Goal: Information Seeking & Learning: Check status

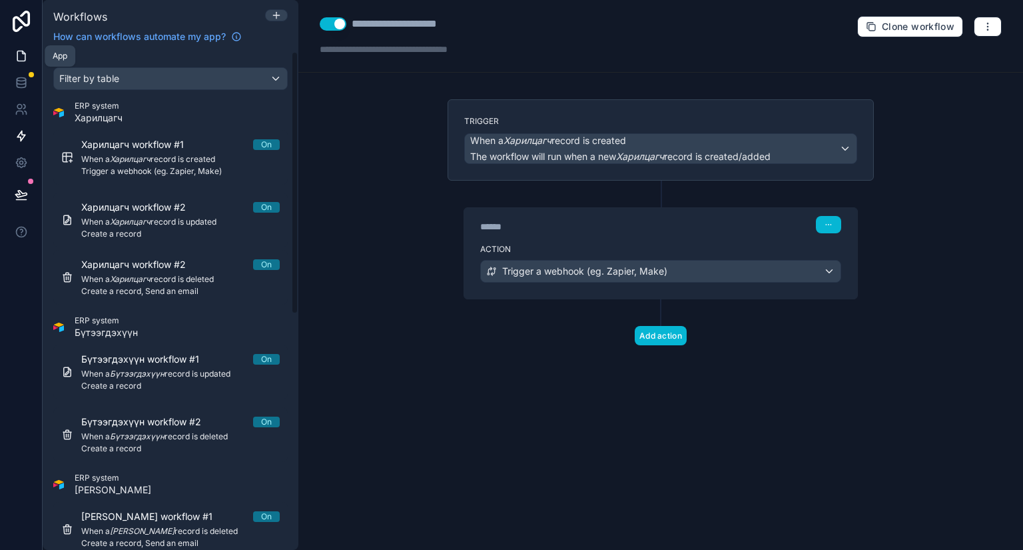
click at [17, 51] on icon at bounding box center [21, 56] width 8 height 10
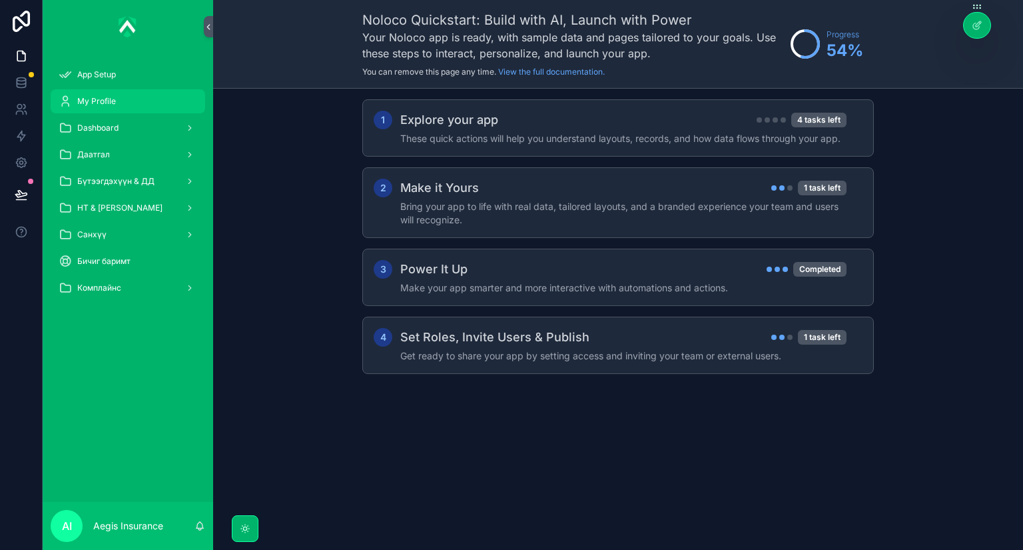
click at [94, 105] on span "My Profile" at bounding box center [96, 101] width 39 height 11
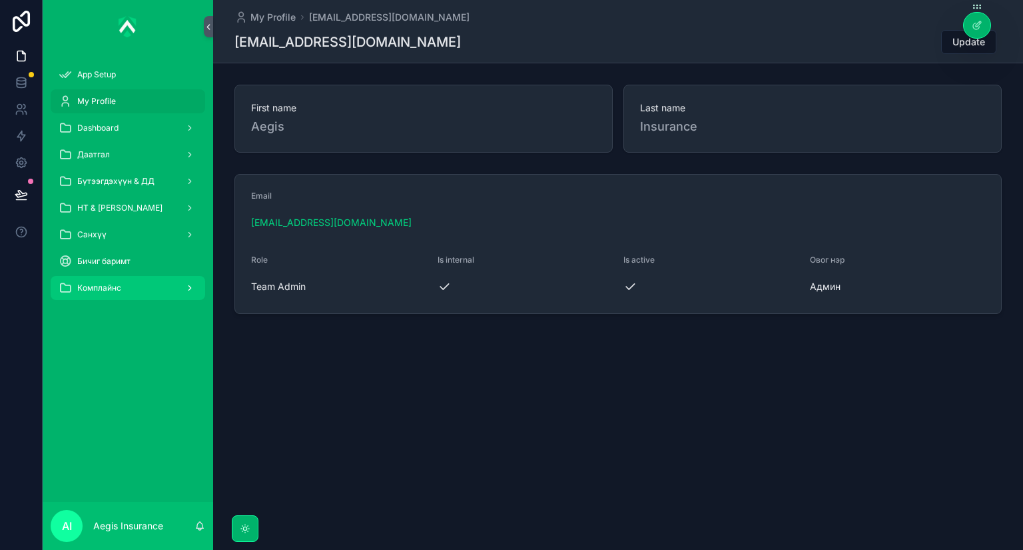
click at [121, 291] on span "Комплайнс" at bounding box center [99, 287] width 44 height 11
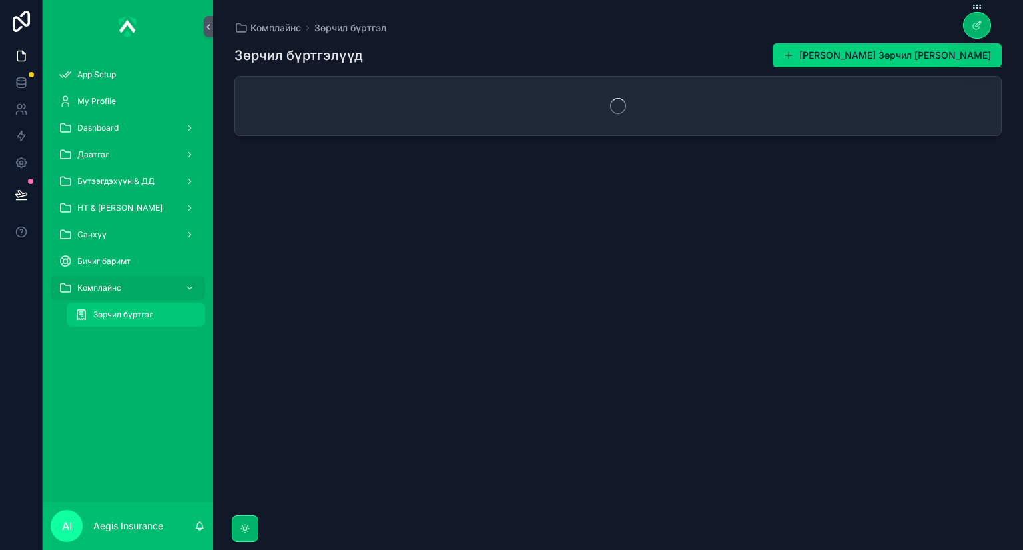
click at [136, 317] on span "Зөрчил бүртгэл" at bounding box center [123, 314] width 61 height 11
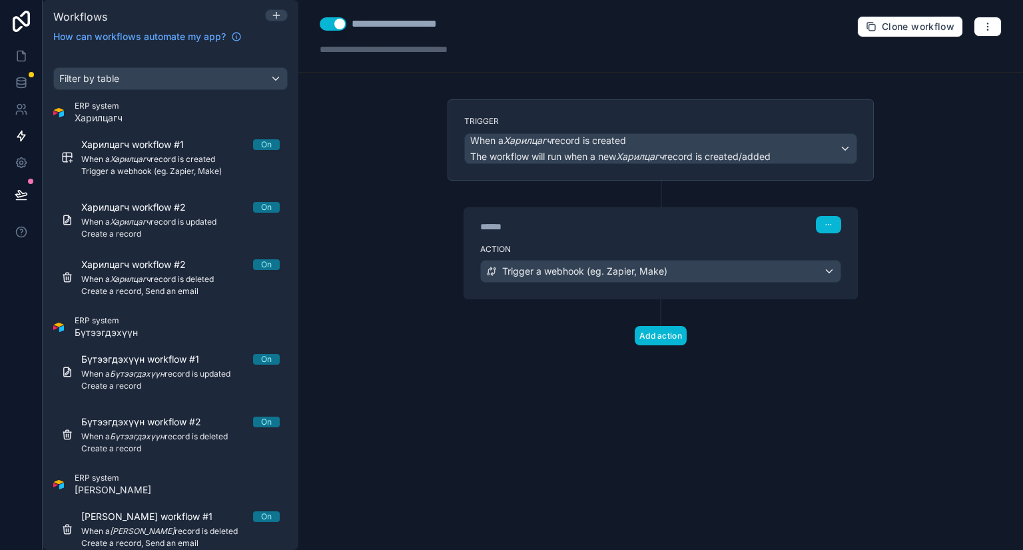
click at [816, 334] on div "Add action" at bounding box center [661, 322] width 426 height 46
click at [29, 78] on link at bounding box center [21, 82] width 42 height 27
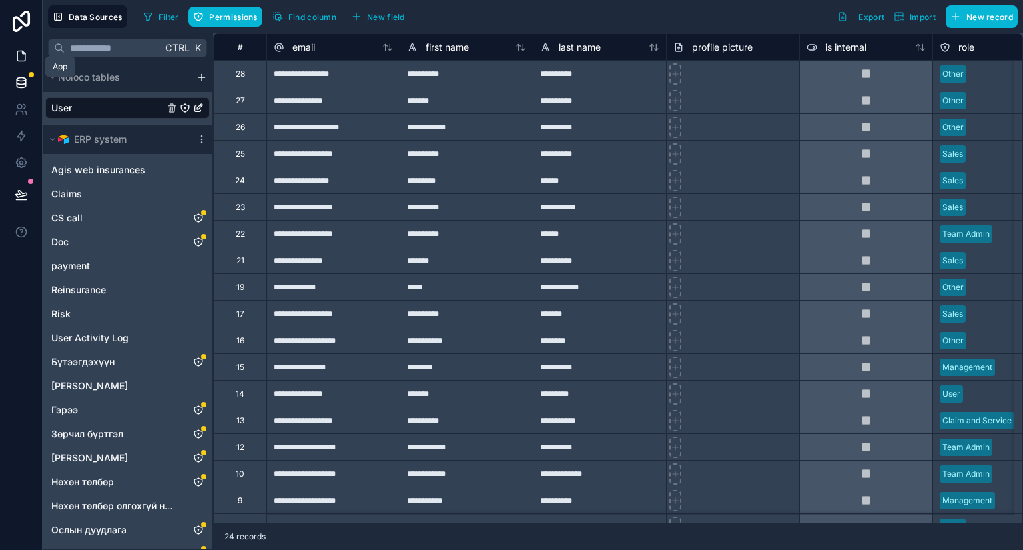
click at [27, 53] on link at bounding box center [21, 56] width 42 height 27
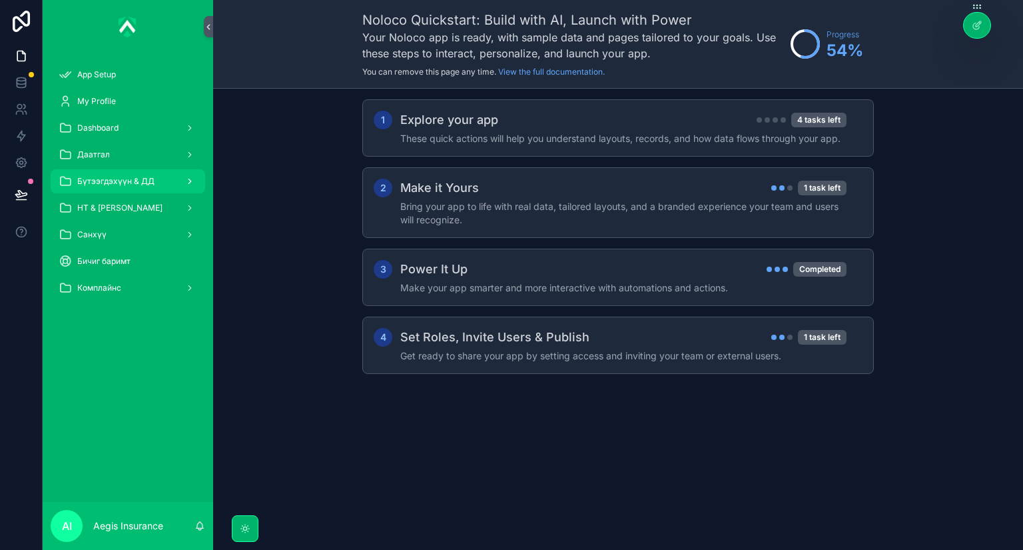
click at [163, 184] on div "Бүтээгдэхүүн & ДД" at bounding box center [128, 181] width 139 height 21
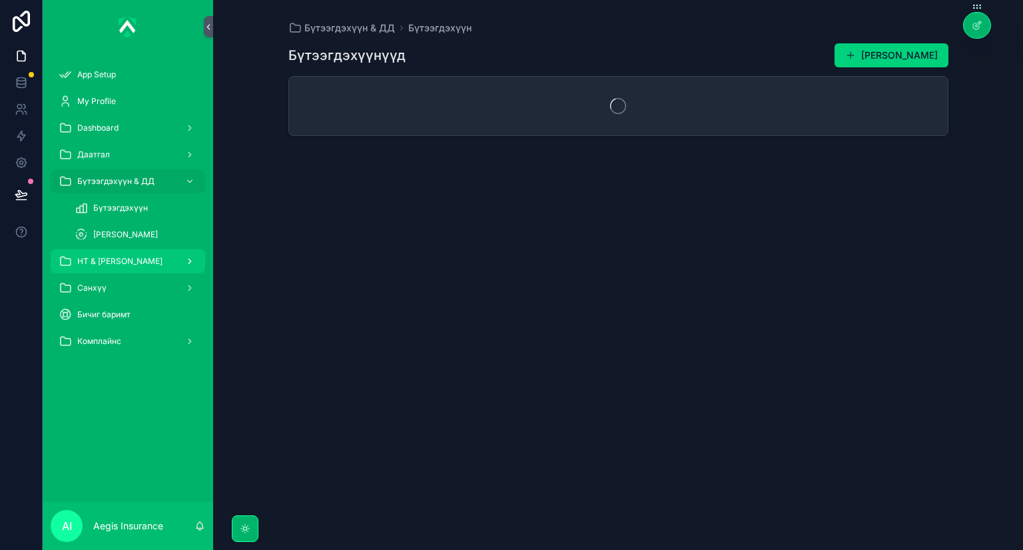
click at [131, 256] on span "НТ & [PERSON_NAME]" at bounding box center [119, 261] width 85 height 11
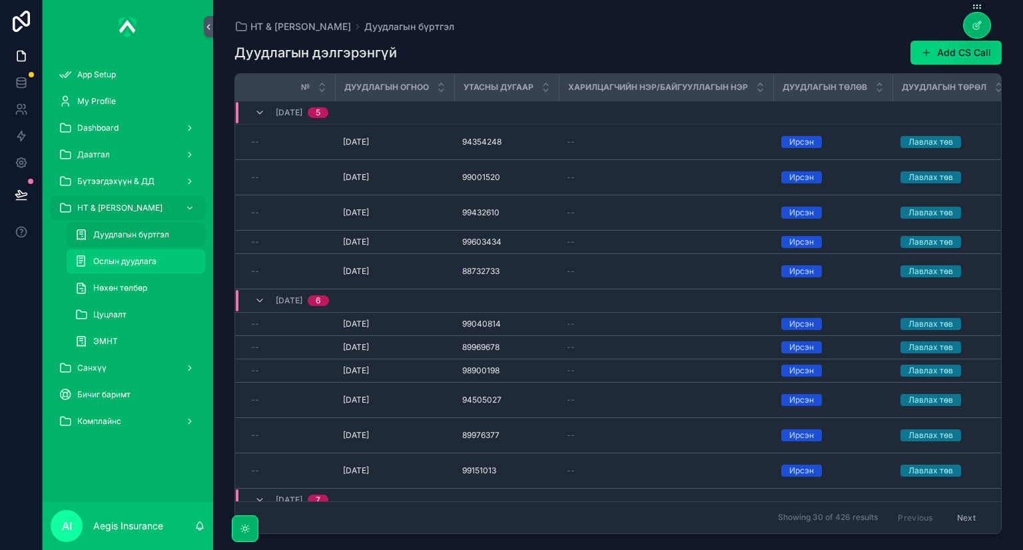
click at [159, 266] on div "Ослын дуудлага" at bounding box center [136, 260] width 123 height 21
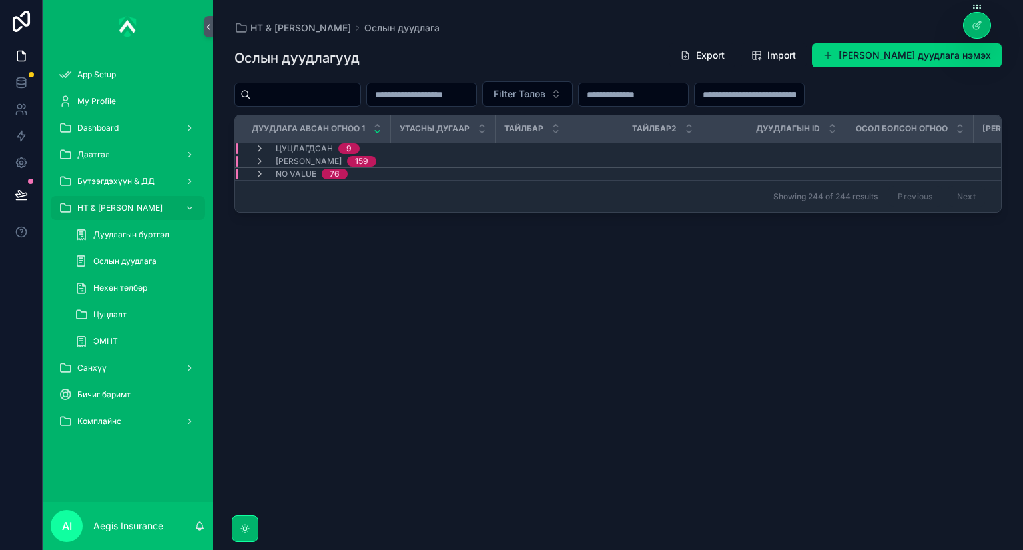
click at [386, 129] on div "Дуудлага авсан огноо 1" at bounding box center [313, 128] width 154 height 25
click at [983, 26] on div at bounding box center [977, 25] width 27 height 25
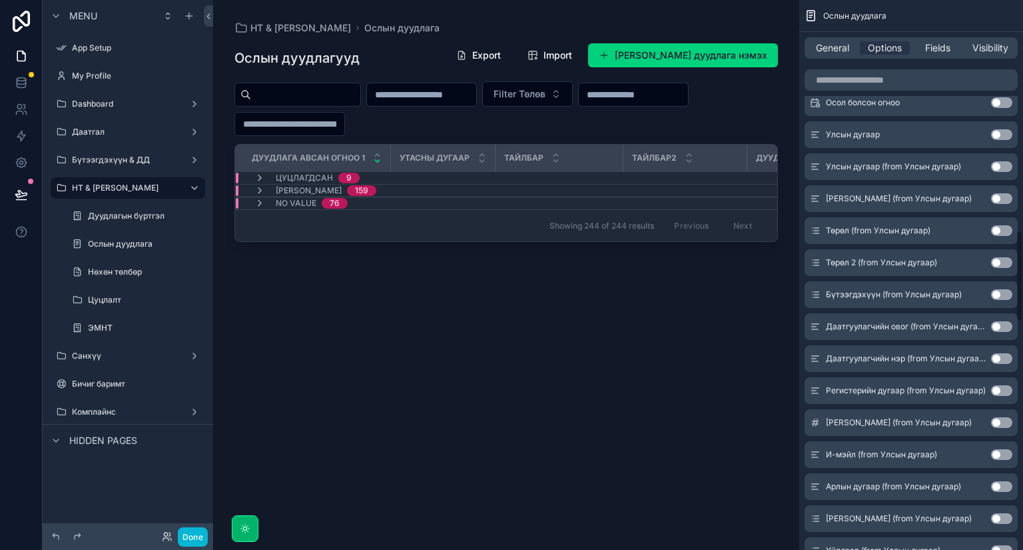
scroll to position [1119, 0]
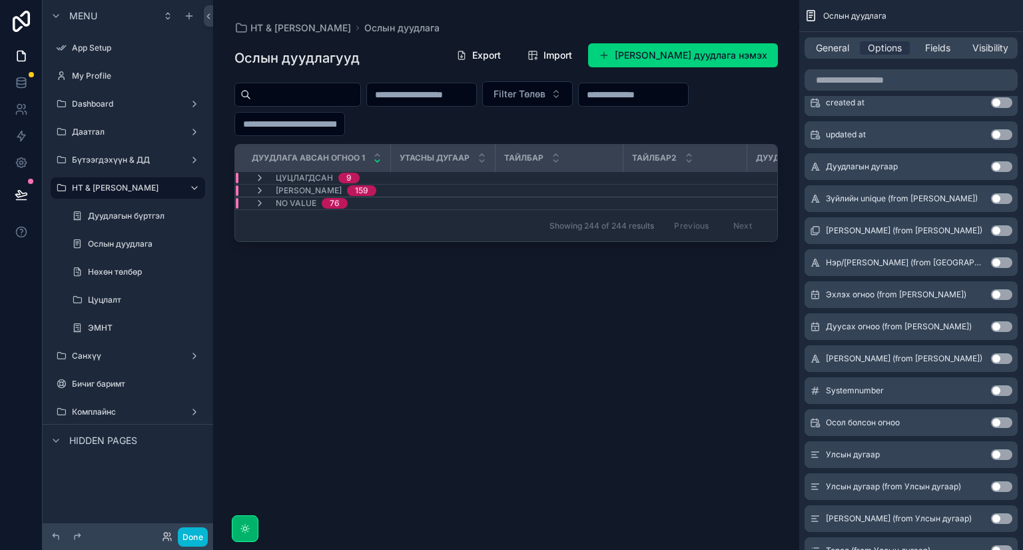
click at [684, 139] on div "scrollable content" at bounding box center [506, 267] width 586 height 534
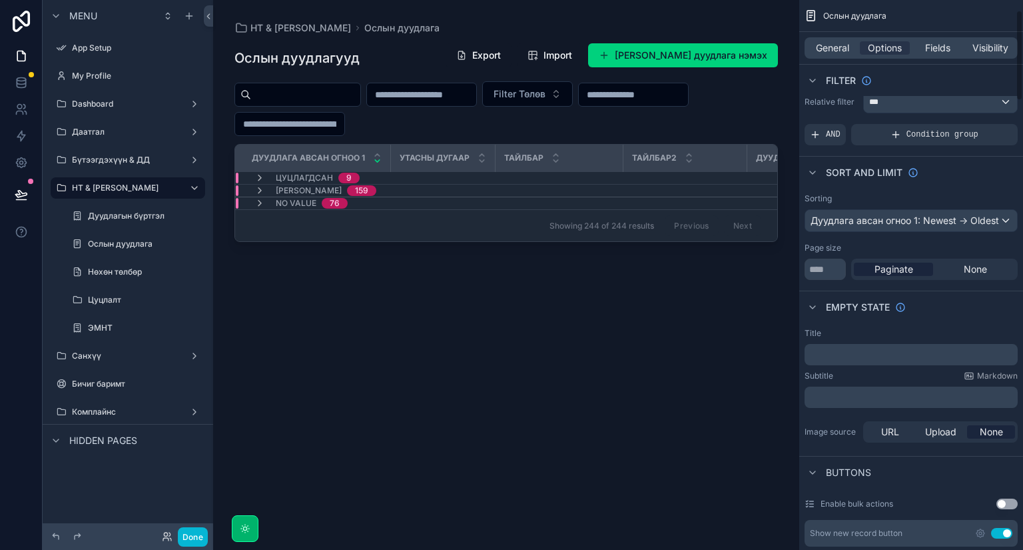
scroll to position [0, 0]
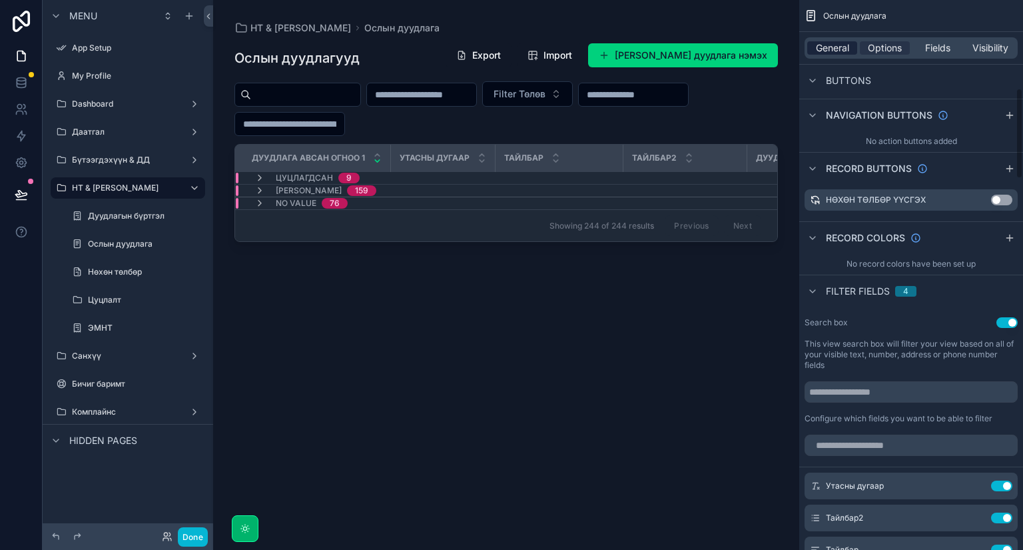
click at [834, 51] on span "General" at bounding box center [832, 47] width 33 height 13
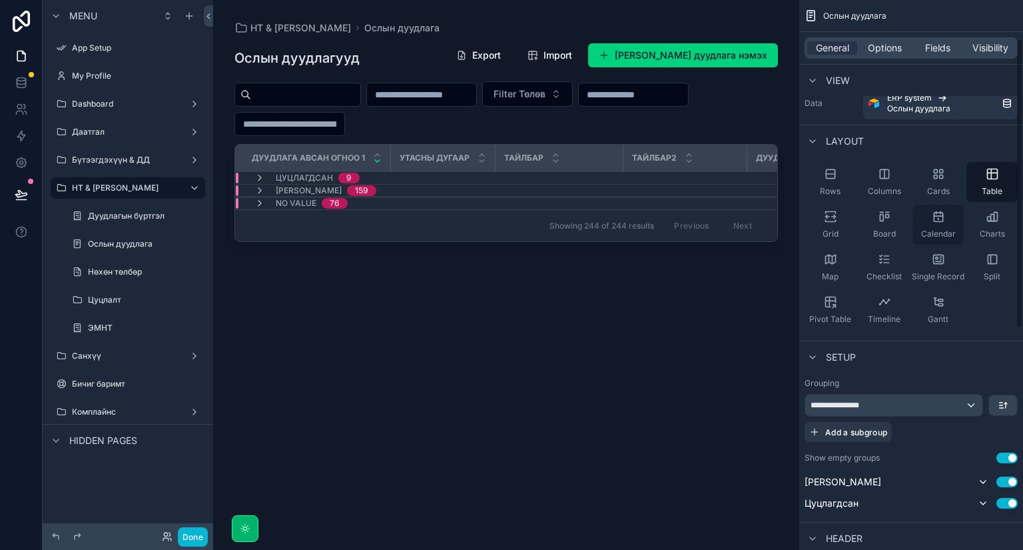
scroll to position [174, 0]
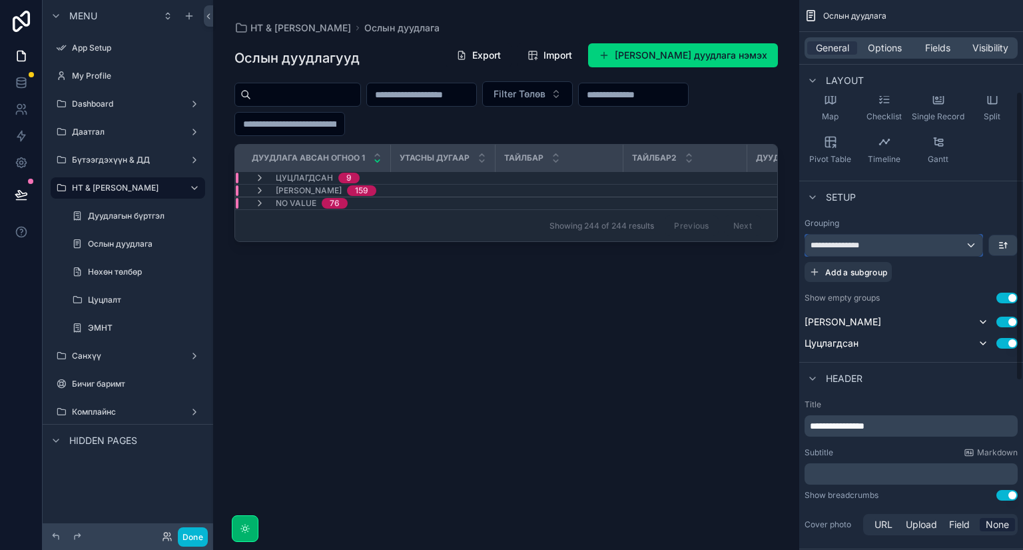
click at [935, 244] on div "**********" at bounding box center [893, 245] width 177 height 21
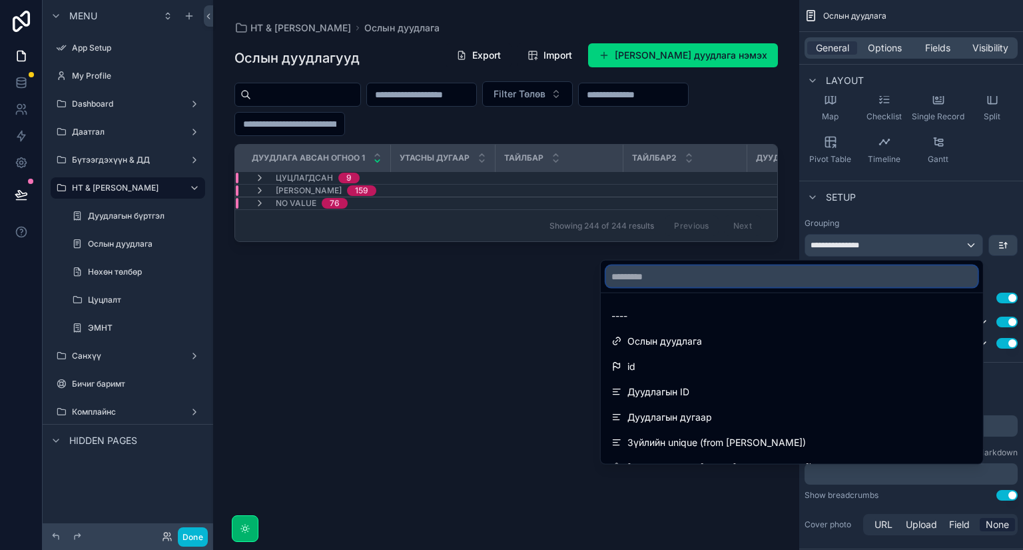
click at [868, 270] on input "text" at bounding box center [792, 276] width 372 height 21
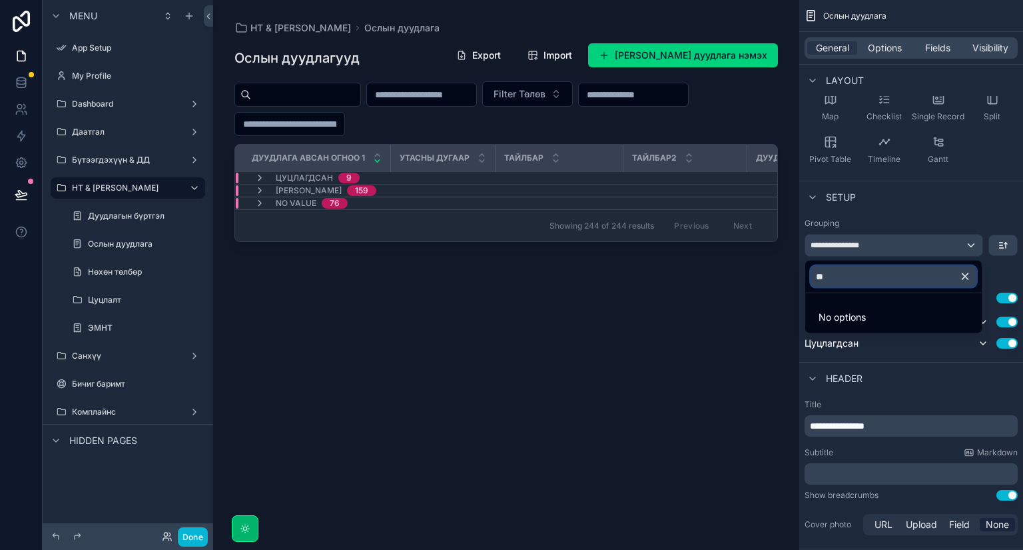
type input "*"
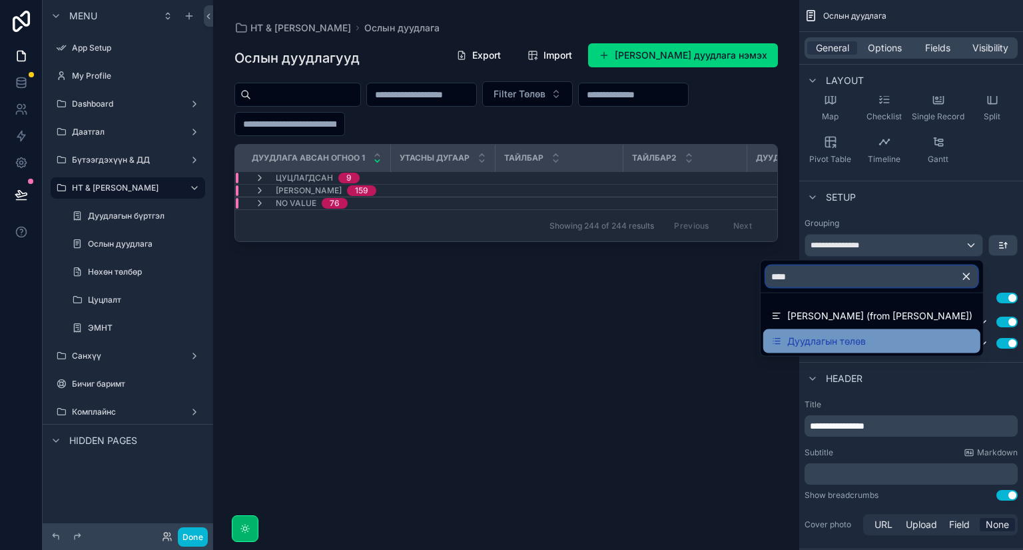
type input "****"
click at [834, 342] on span "Дуудлагын төлөв" at bounding box center [826, 341] width 79 height 16
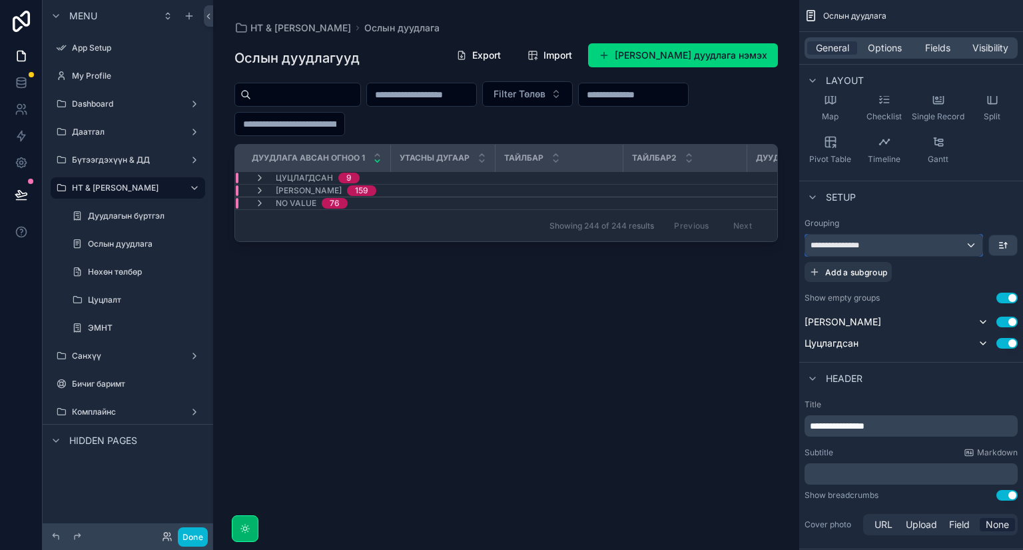
click at [915, 237] on div "**********" at bounding box center [893, 245] width 177 height 21
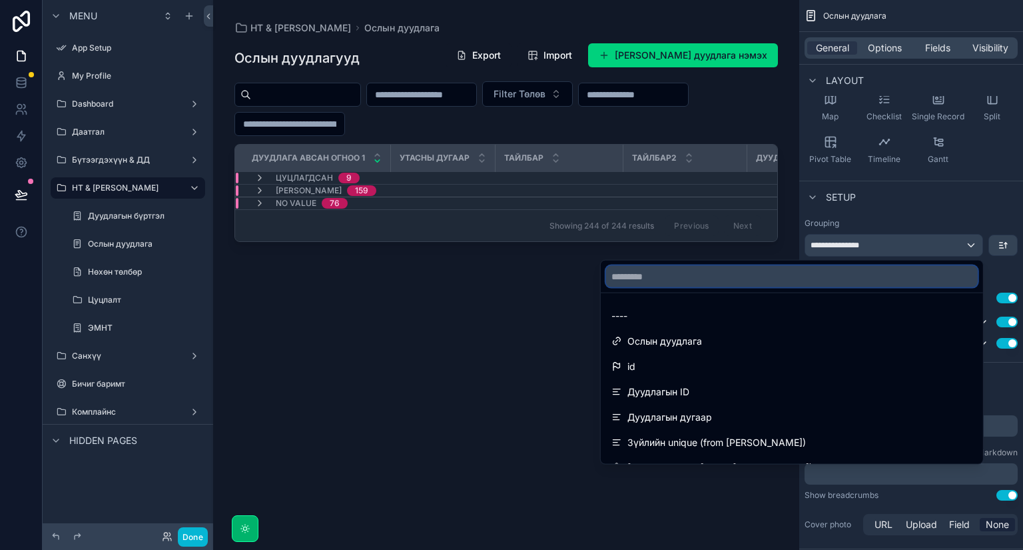
click at [851, 272] on input "text" at bounding box center [792, 276] width 372 height 21
click at [674, 279] on input "text" at bounding box center [792, 276] width 372 height 21
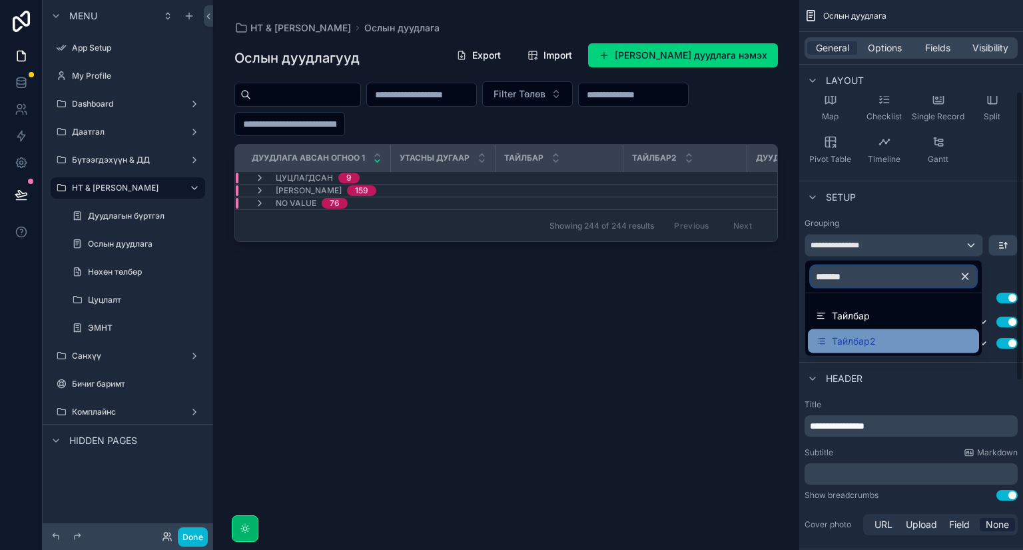
type input "*******"
click at [833, 341] on span "Тайлбар2" at bounding box center [854, 341] width 44 height 16
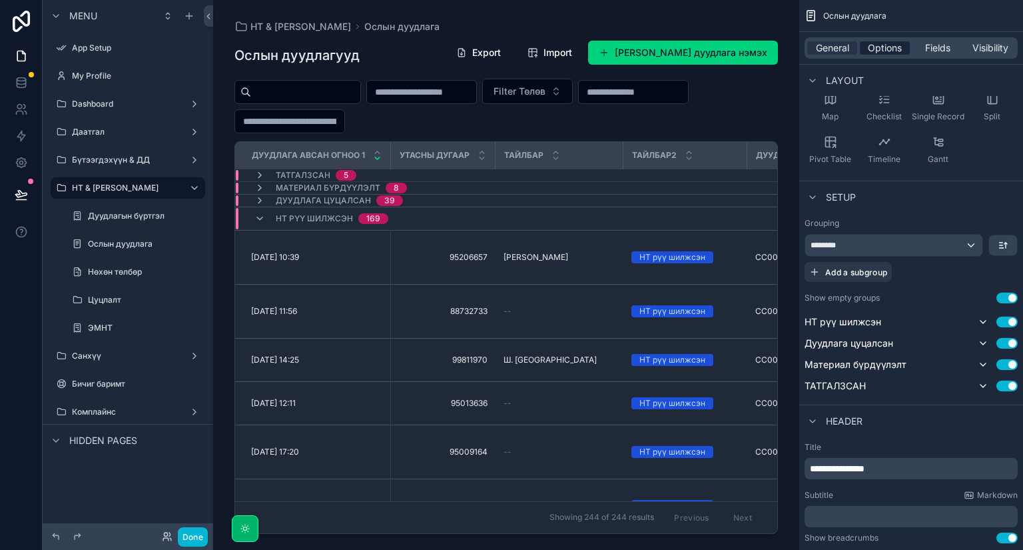
click at [884, 47] on span "Options" at bounding box center [885, 47] width 34 height 13
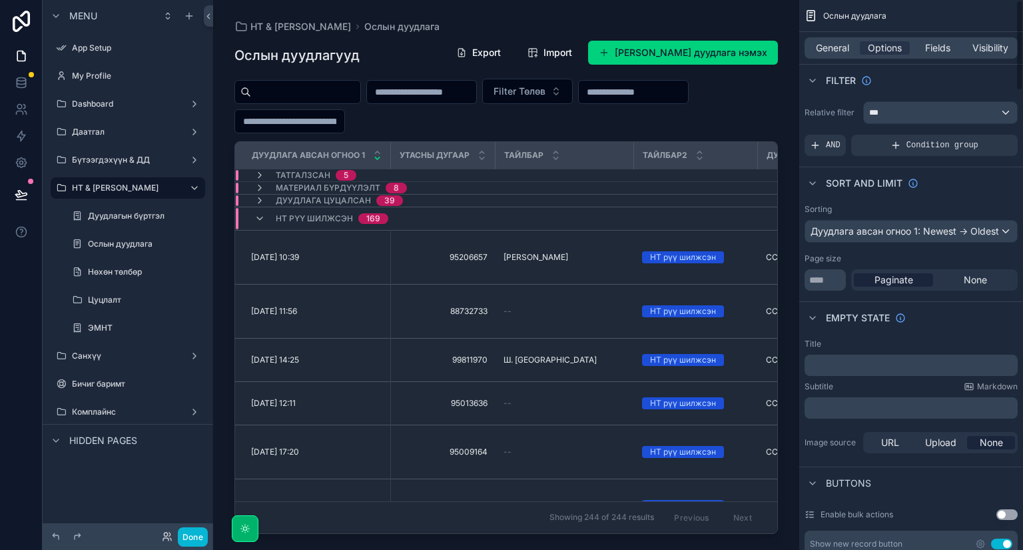
scroll to position [373, 0]
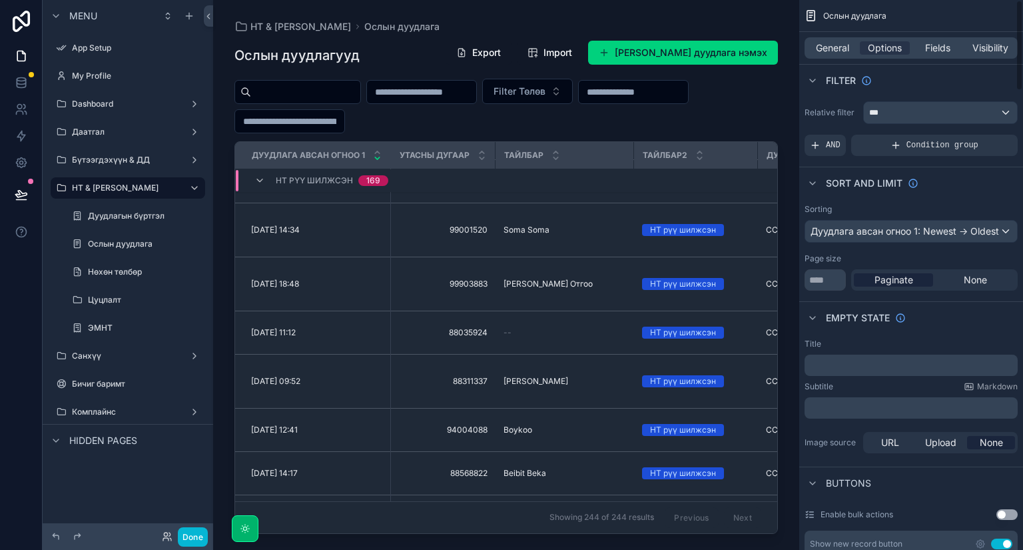
click at [735, 101] on div "Filter Төлөв" at bounding box center [507, 106] width 544 height 55
click at [20, 200] on icon at bounding box center [21, 200] width 10 height 0
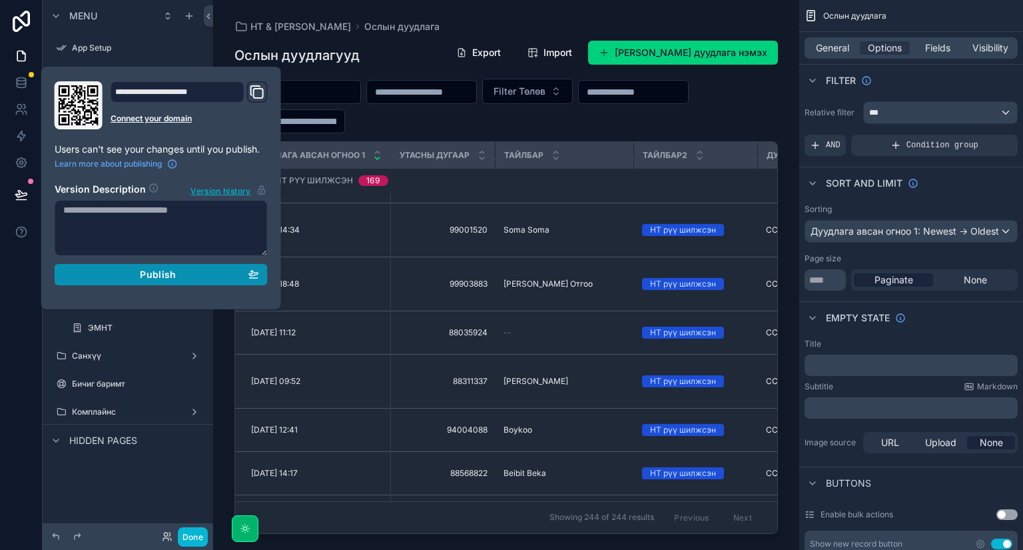
click at [137, 270] on div "Publish" at bounding box center [161, 274] width 196 height 12
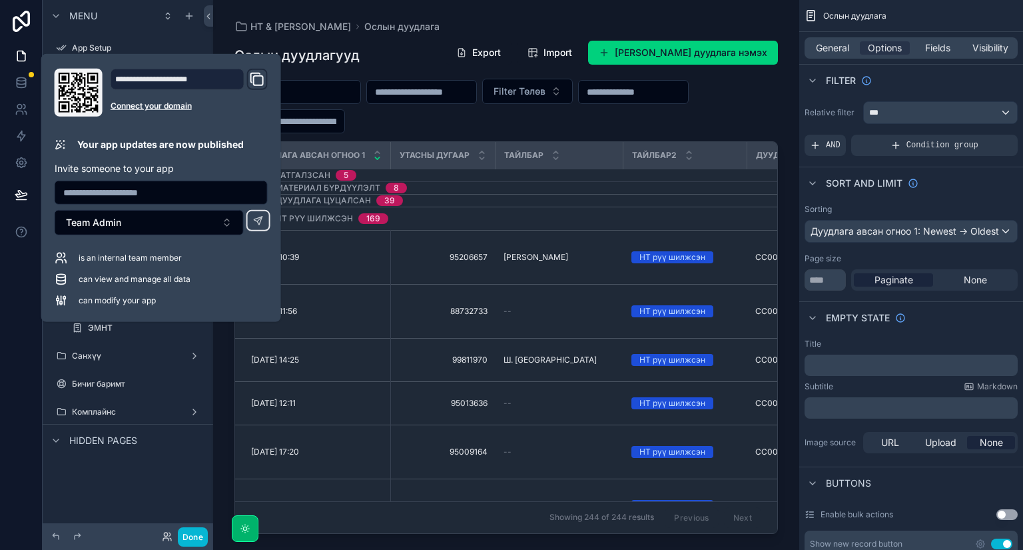
click at [686, 106] on div "Filter Төлөв" at bounding box center [507, 106] width 544 height 55
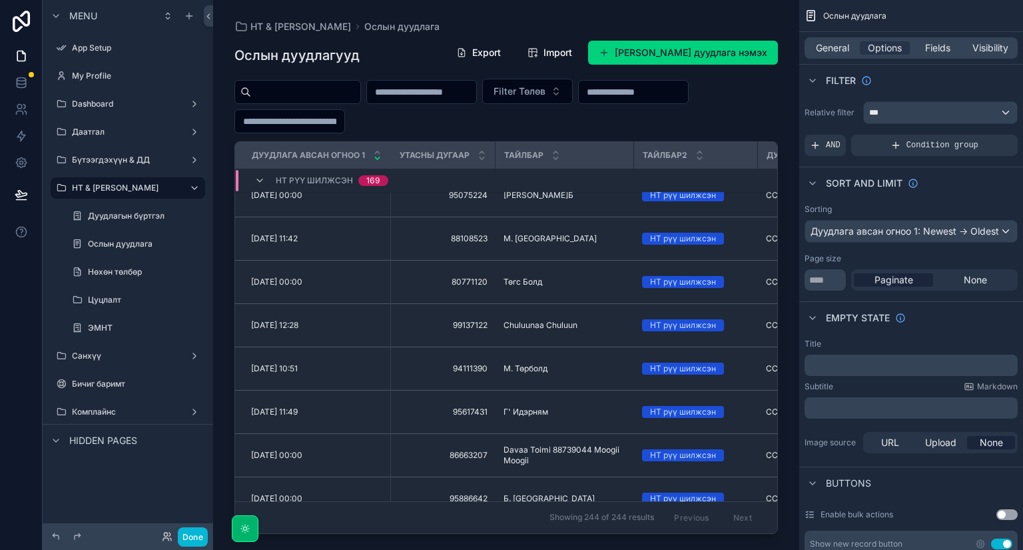
scroll to position [5727, 0]
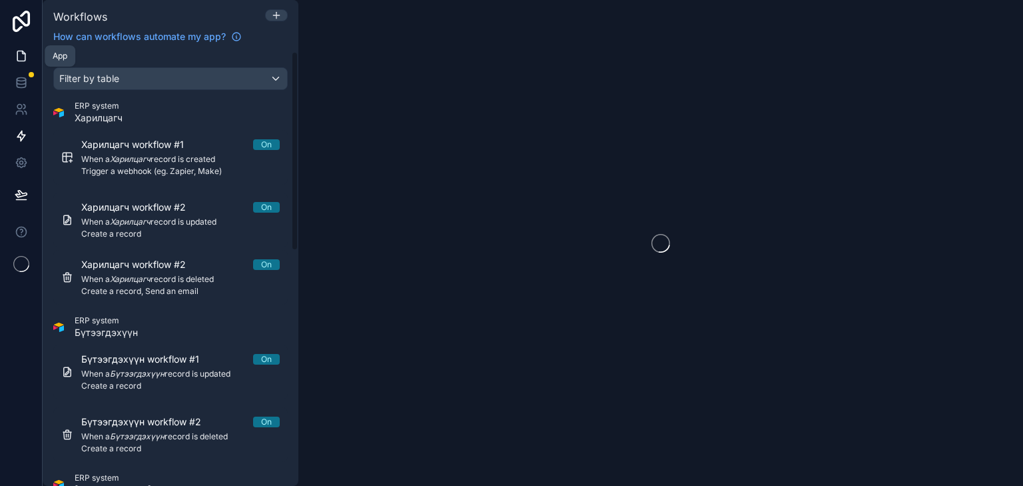
click at [21, 55] on icon at bounding box center [21, 55] width 13 height 13
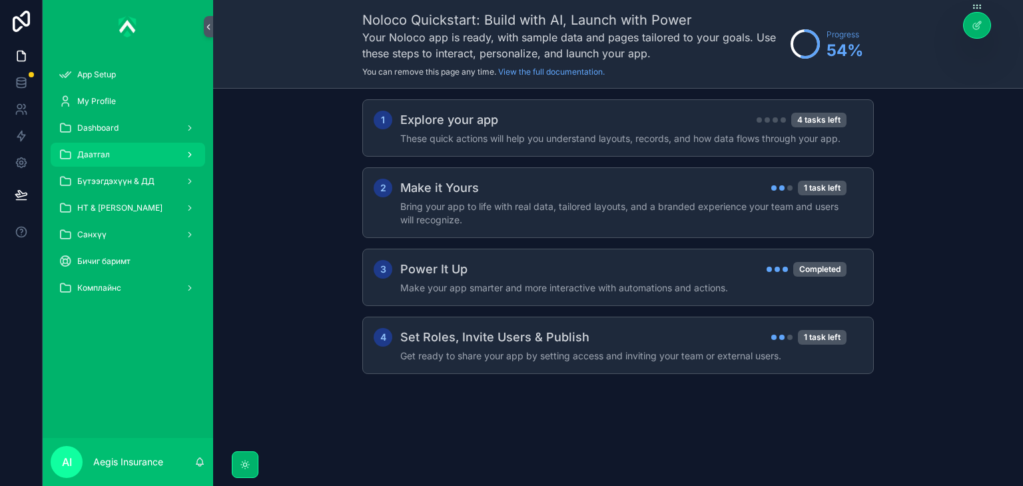
click at [128, 156] on div "Даатгал" at bounding box center [128, 154] width 139 height 21
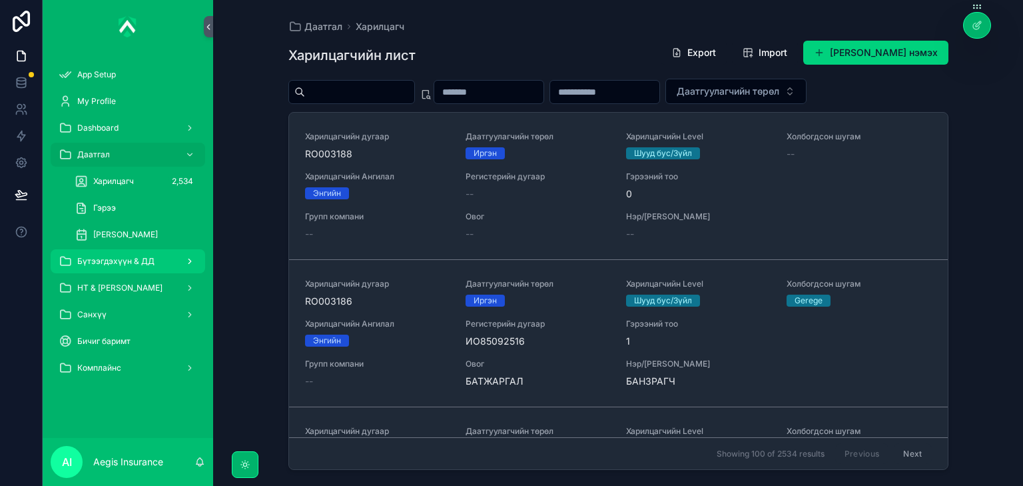
click at [139, 264] on span "Бүтээгдэхүүн & ДД" at bounding box center [115, 261] width 77 height 11
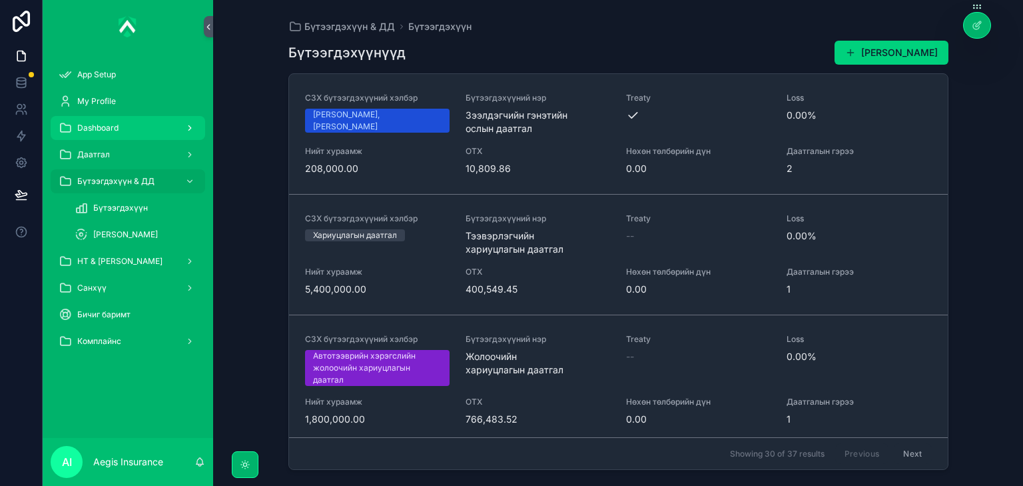
click at [146, 122] on div "Dashboard" at bounding box center [128, 127] width 139 height 21
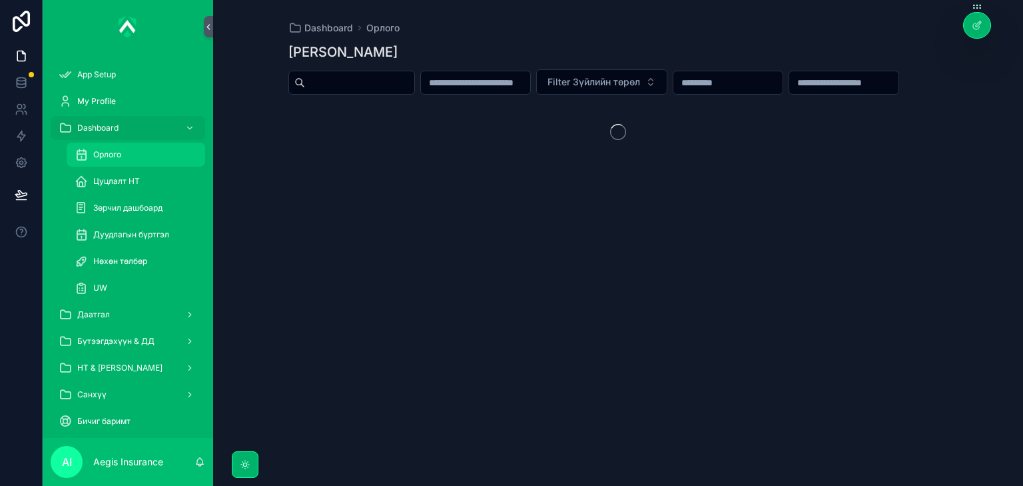
click at [143, 147] on div "Орлого" at bounding box center [136, 154] width 123 height 21
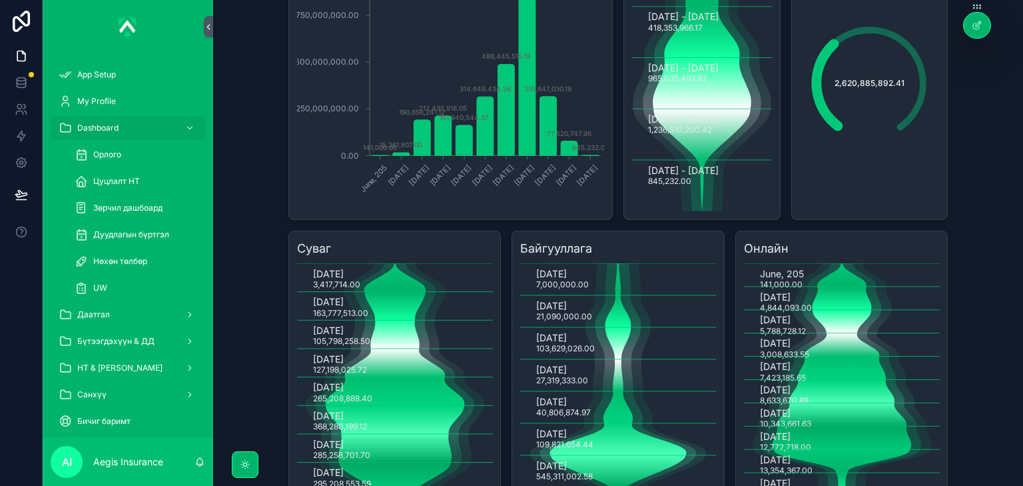
scroll to position [320, 0]
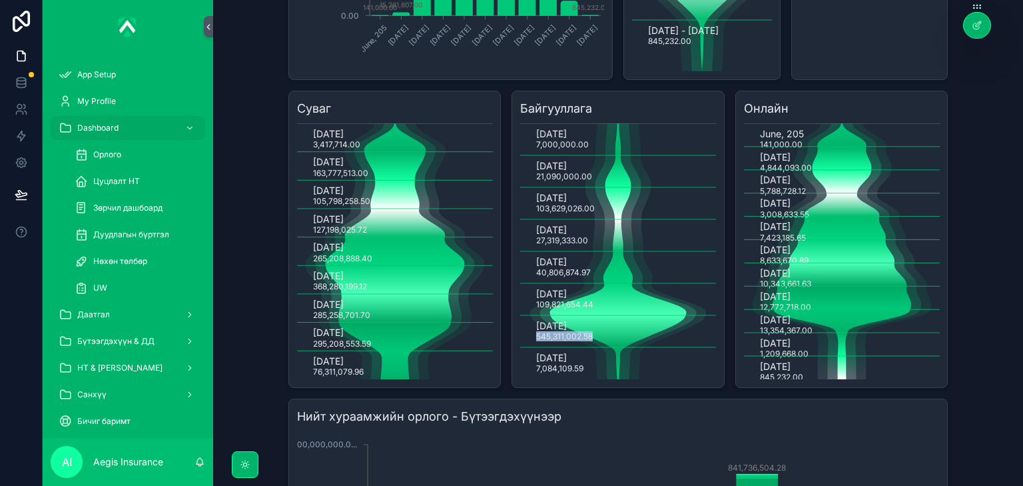
drag, startPoint x: 535, startPoint y: 364, endPoint x: 590, endPoint y: 367, distance: 54.7
click at [590, 341] on text "545,311,002.58" at bounding box center [564, 336] width 57 height 10
drag, startPoint x: 23, startPoint y: 49, endPoint x: 32, endPoint y: 87, distance: 39.1
click at [23, 49] on icon at bounding box center [21, 55] width 13 height 13
click at [25, 85] on icon at bounding box center [21, 85] width 9 height 5
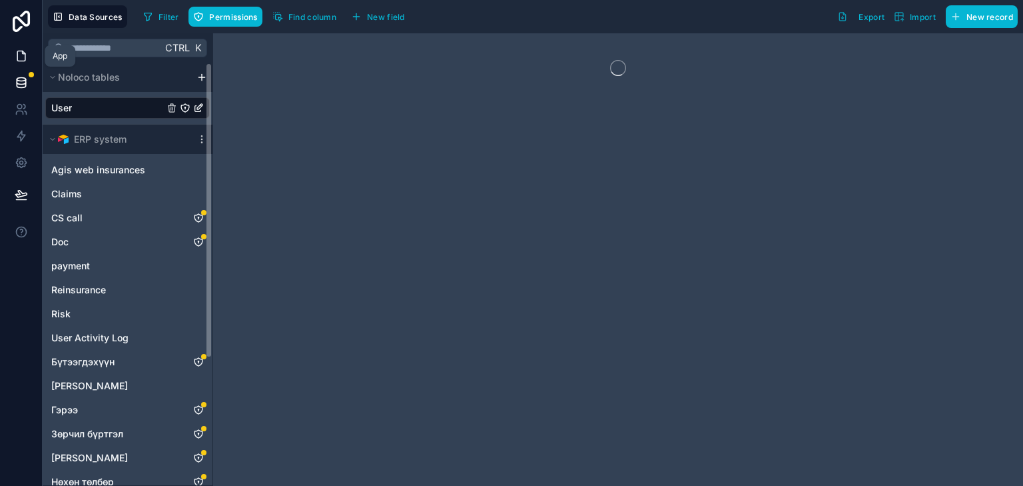
click at [22, 57] on icon at bounding box center [21, 55] width 13 height 13
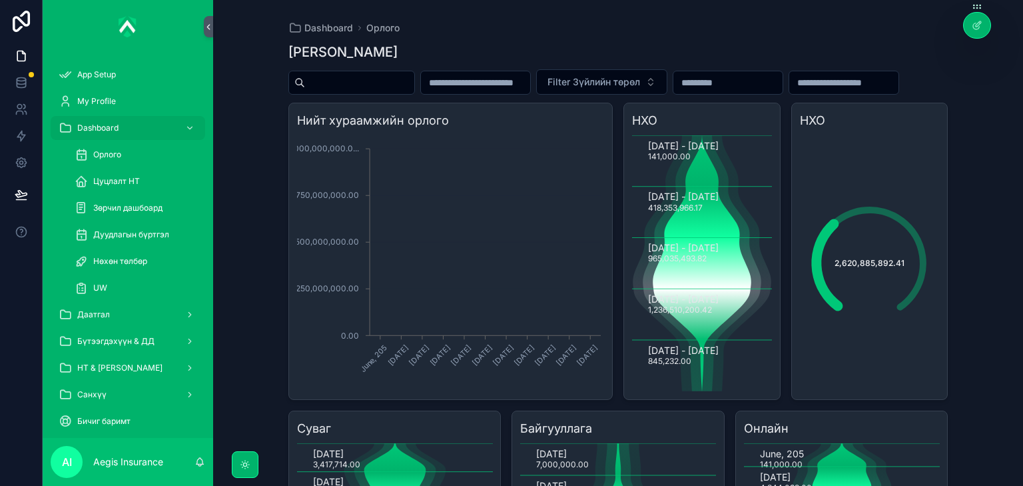
drag, startPoint x: 131, startPoint y: 133, endPoint x: 368, endPoint y: 81, distance: 242.9
click at [368, 81] on input "scrollable content" at bounding box center [359, 82] width 109 height 19
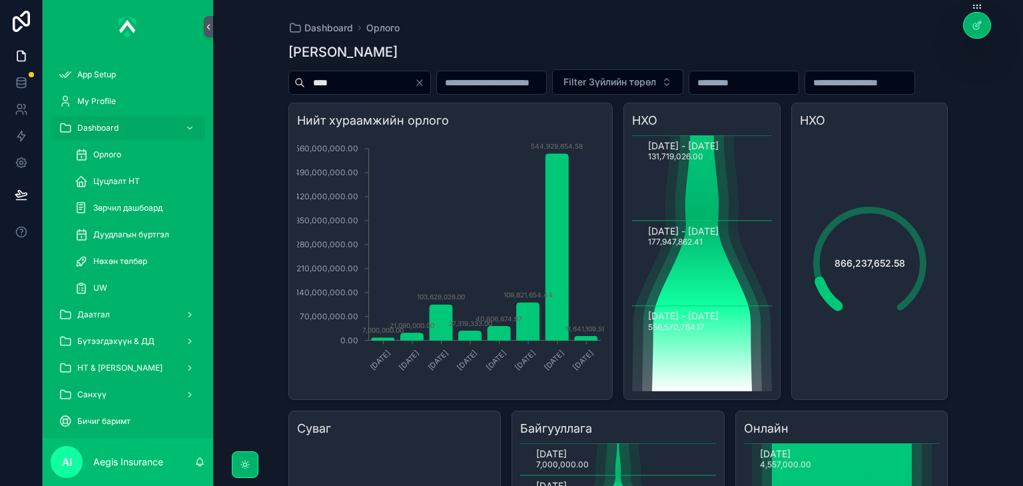
type input "****"
click at [422, 80] on icon "Clear" at bounding box center [419, 82] width 5 height 5
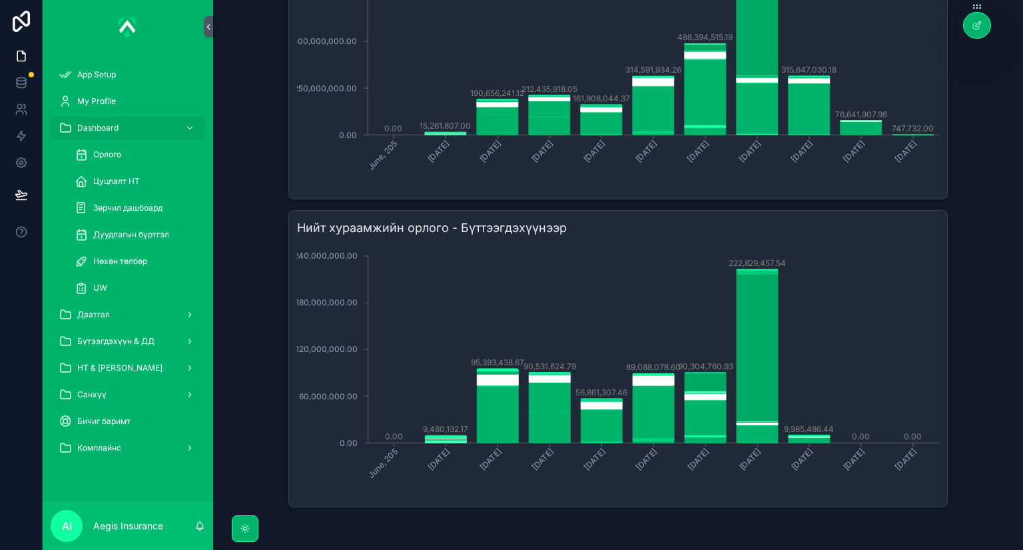
scroll to position [844, 0]
